Goal: Information Seeking & Learning: Find specific page/section

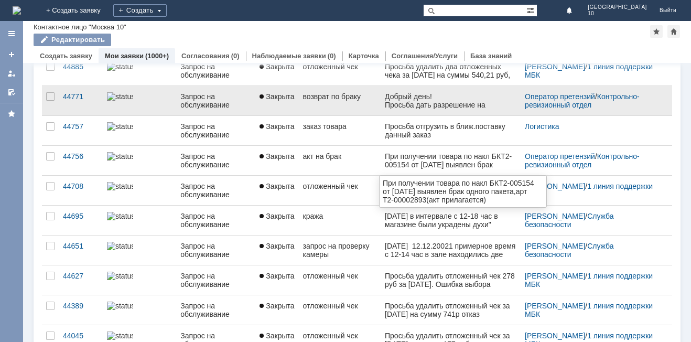
scroll to position [157, 0]
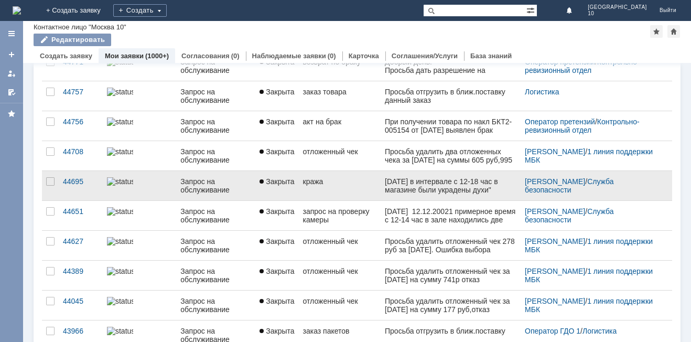
click at [342, 189] on link "кража" at bounding box center [340, 185] width 82 height 29
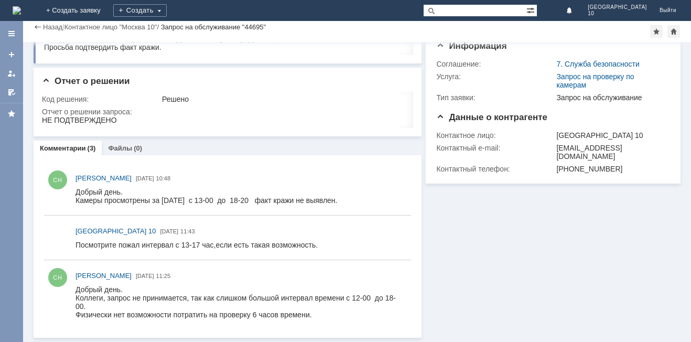
scroll to position [7, 0]
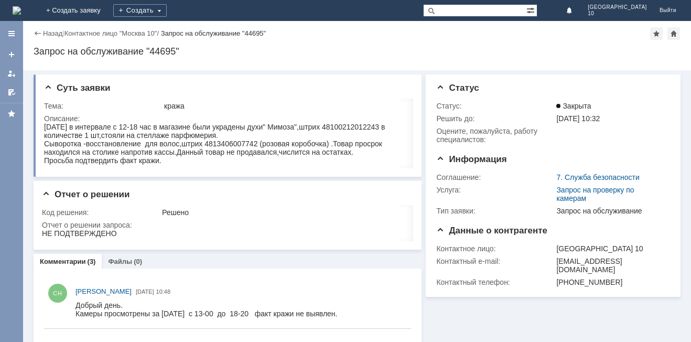
click at [36, 32] on div "Назад" at bounding box center [48, 33] width 29 height 8
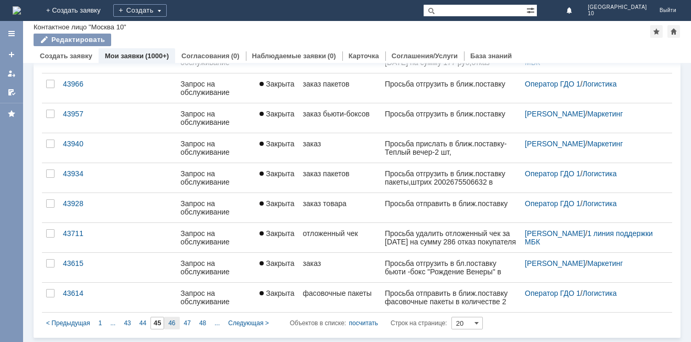
click at [173, 323] on span "46" at bounding box center [171, 322] width 7 height 7
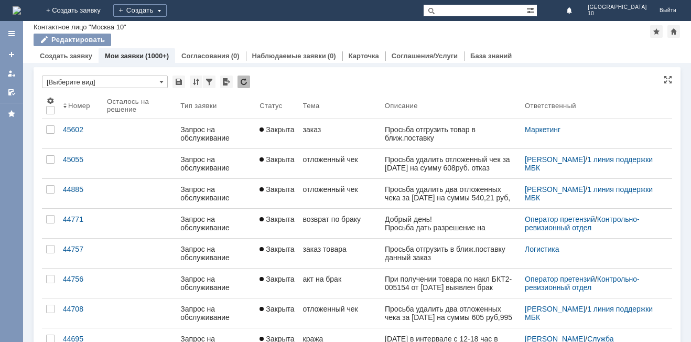
type input "46"
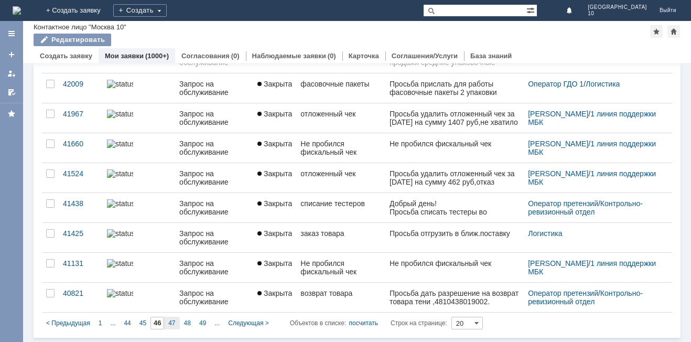
click at [168, 325] on span "47" at bounding box center [171, 322] width 7 height 7
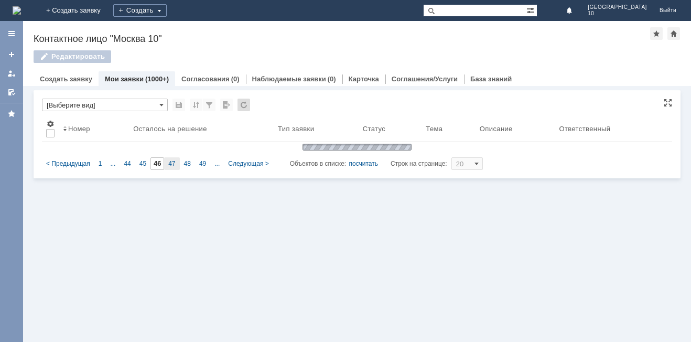
type input "47"
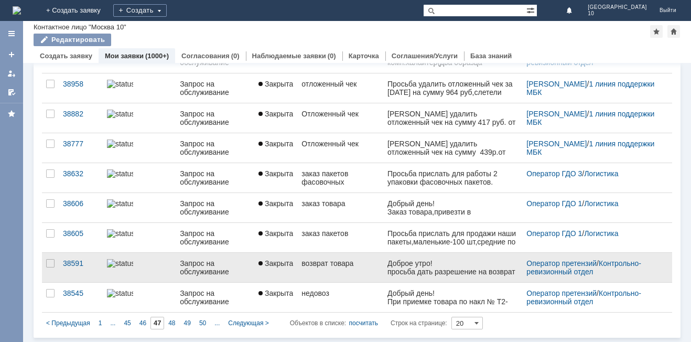
click at [374, 266] on div "возврат товара" at bounding box center [341, 263] width 78 height 8
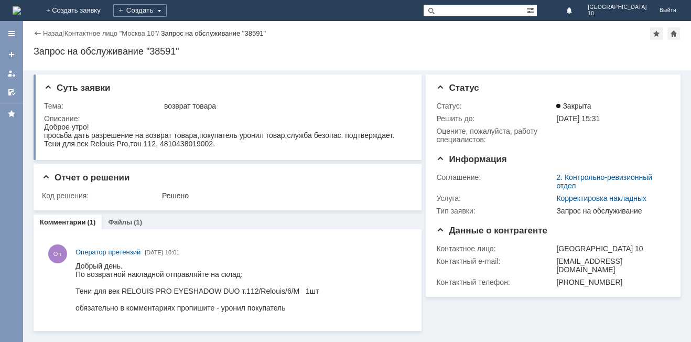
click at [37, 31] on div "Назад" at bounding box center [48, 33] width 29 height 8
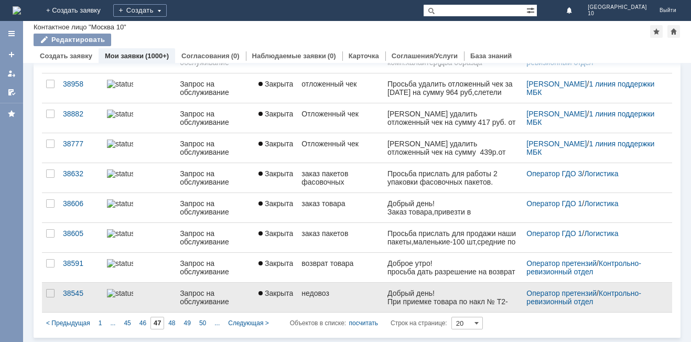
click at [368, 300] on link "недовоз" at bounding box center [340, 297] width 86 height 29
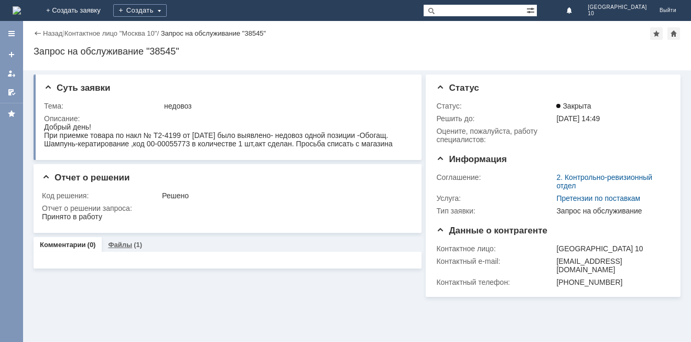
click at [131, 243] on div "Файлы (1)" at bounding box center [125, 244] width 34 height 7
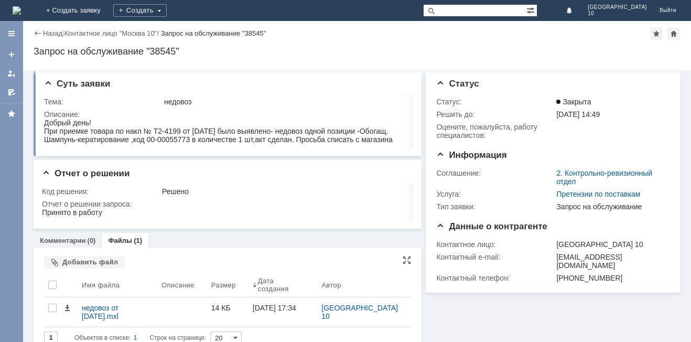
click at [117, 334] on span "Объектов в списке:" at bounding box center [102, 337] width 56 height 7
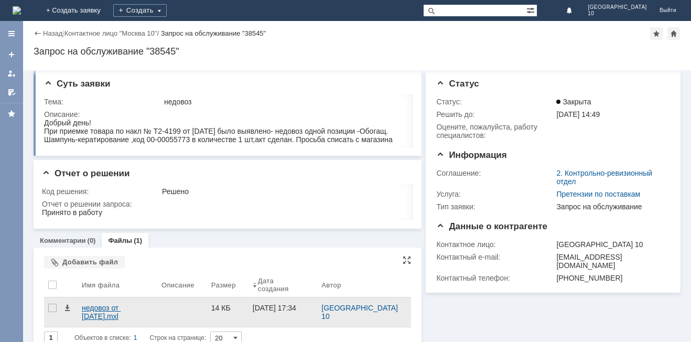
click at [114, 304] on div "недовоз от [DATE].mxl" at bounding box center [117, 312] width 71 height 17
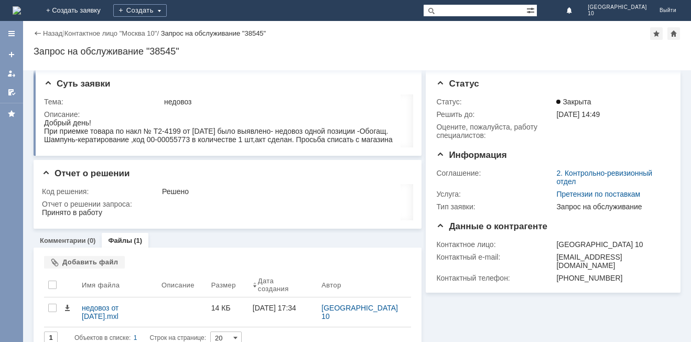
click at [37, 31] on div "Назад" at bounding box center [48, 33] width 29 height 8
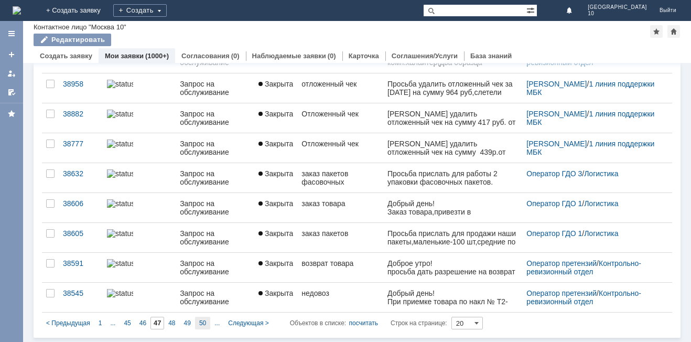
click at [200, 324] on span "50" at bounding box center [202, 322] width 7 height 7
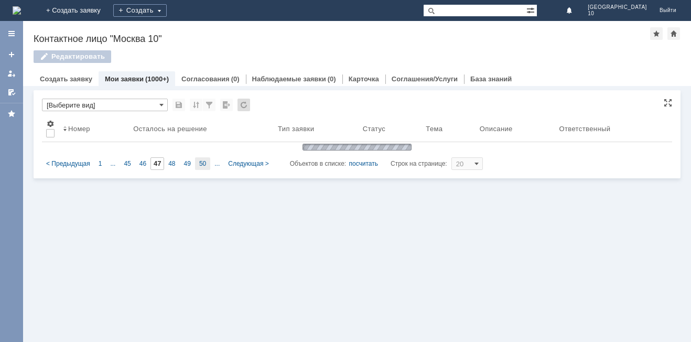
type input "50"
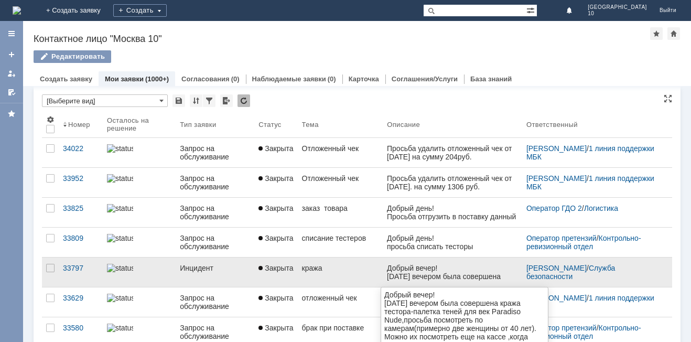
click at [423, 279] on div "Добрый вечер! [DATE] вечером была совершена кража тестора-палетка теней для век…" at bounding box center [452, 302] width 131 height 76
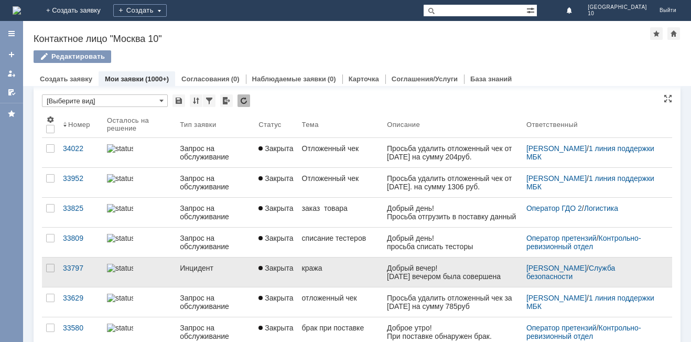
click at [320, 268] on div "кража" at bounding box center [340, 268] width 77 height 8
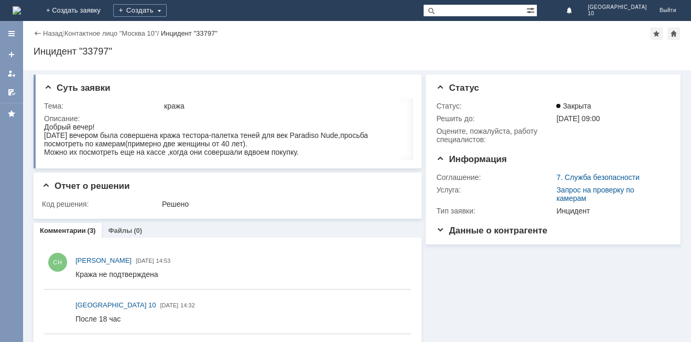
click at [35, 34] on div "Назад" at bounding box center [48, 33] width 29 height 8
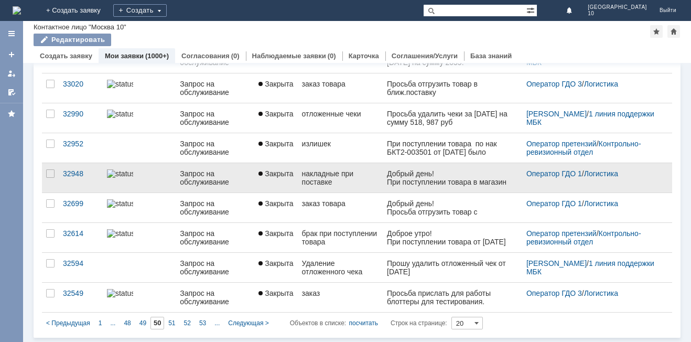
click at [360, 181] on div "накладные при поставке" at bounding box center [340, 177] width 77 height 17
